Goal: Complete application form

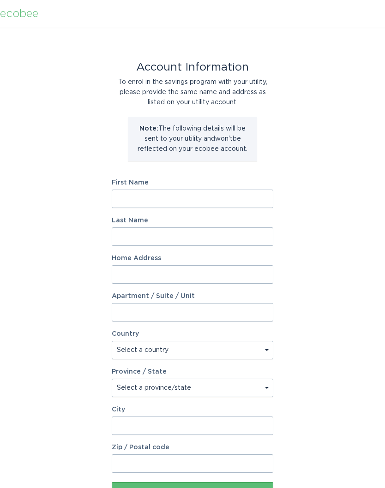
click at [241, 202] on input "First Name" at bounding box center [193, 199] width 162 height 18
type input "[PERSON_NAME]"
click at [233, 243] on input "Last Name" at bounding box center [193, 237] width 162 height 18
type input "YaDeau"
type input "[STREET_ADDRESS]"
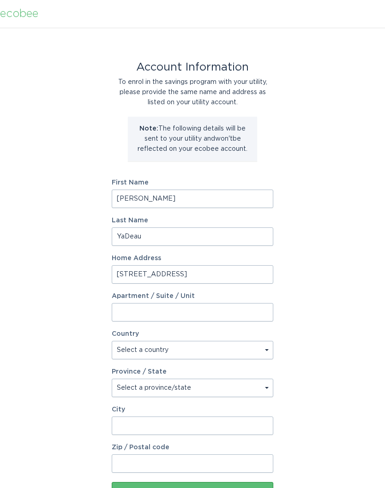
select select "US"
type input "[GEOGRAPHIC_DATA]"
type input "55110"
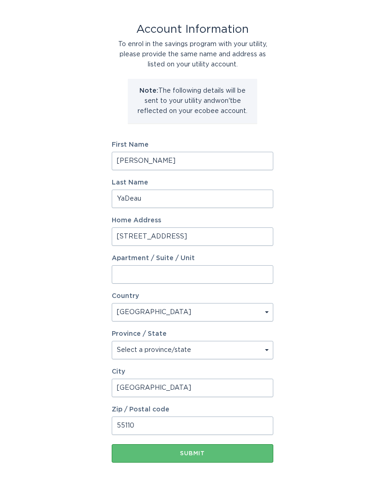
click at [255, 358] on select "Select a province/state [US_STATE] [US_STATE] [US_STATE] [US_STATE] [US_STATE] …" at bounding box center [193, 351] width 162 height 18
select select "MN"
click at [226, 454] on div "Submit" at bounding box center [192, 454] width 152 height 6
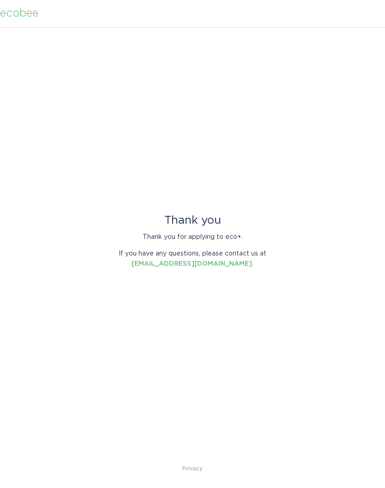
scroll to position [0, 0]
